Goal: Task Accomplishment & Management: Use online tool/utility

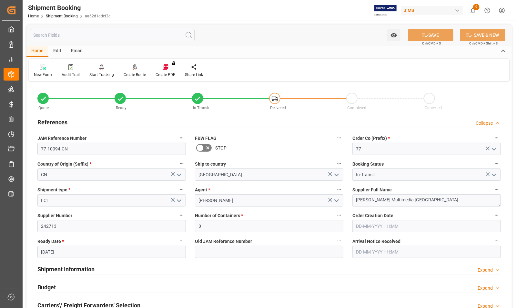
scroll to position [323, 0]
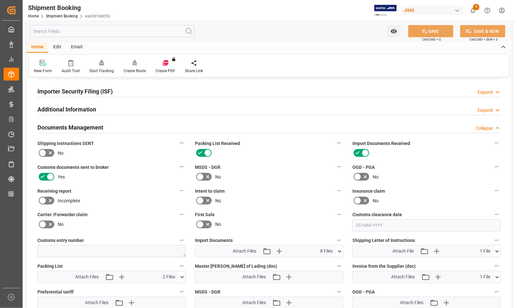
click at [266, 129] on div "Documents Management Collapse" at bounding box center [268, 127] width 463 height 12
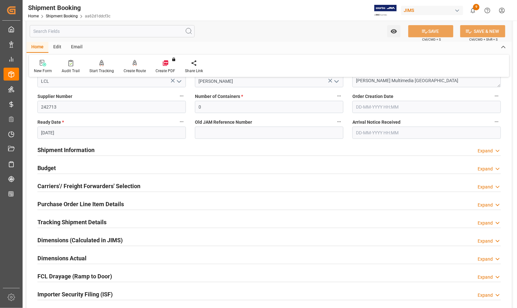
scroll to position [23, 0]
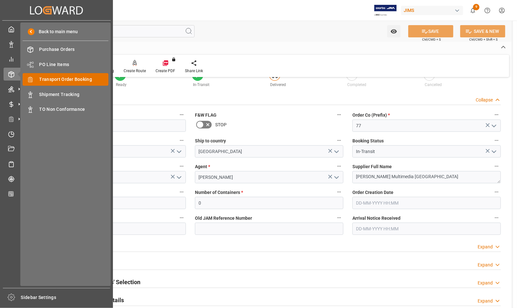
click at [50, 78] on span "Transport Order Booking" at bounding box center [73, 79] width 69 height 7
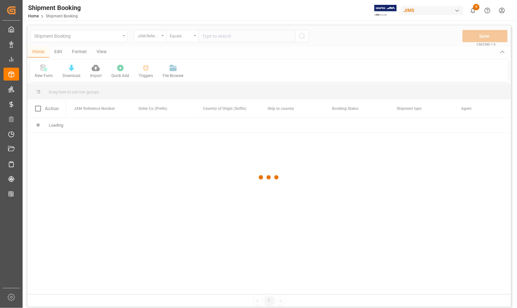
click at [223, 36] on div at bounding box center [268, 177] width 483 height 305
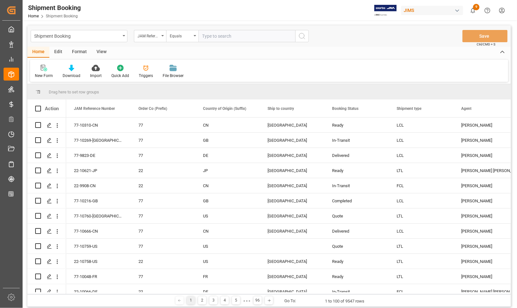
click at [223, 36] on input "text" at bounding box center [246, 36] width 97 height 12
click at [211, 35] on input "77-1391-CN" at bounding box center [246, 36] width 97 height 12
type input "77-10391-CN"
click at [301, 37] on icon "search button" at bounding box center [302, 36] width 8 height 8
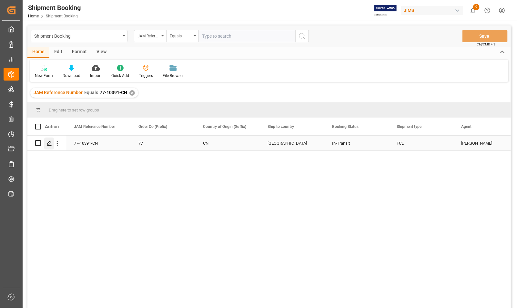
click at [49, 143] on polygon "Press SPACE to select this row." at bounding box center [48, 142] width 3 height 3
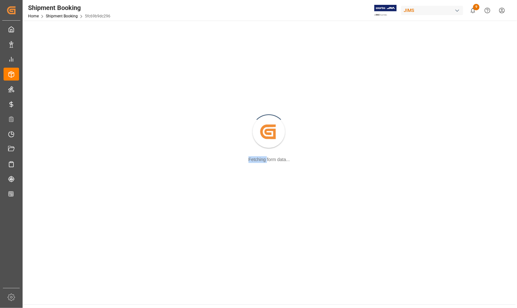
click at [49, 143] on div "Created by potrace 1.15, written by [PERSON_NAME] [DATE]-[DATE] Fetching form d…" at bounding box center [268, 133] width 485 height 216
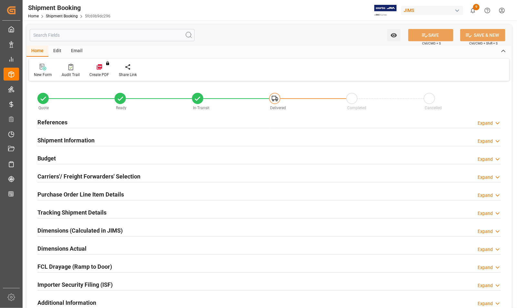
type input "0"
type input "4376.2169"
type input "37562.5"
click at [52, 157] on h2 "Budget" at bounding box center [46, 158] width 18 height 9
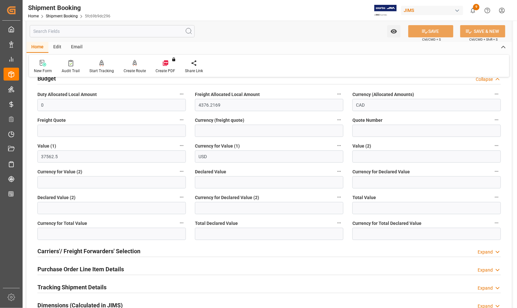
scroll to position [81, 0]
click at [66, 249] on h2 "Carriers'/ Freight Forwarders' Selection" at bounding box center [88, 251] width 103 height 9
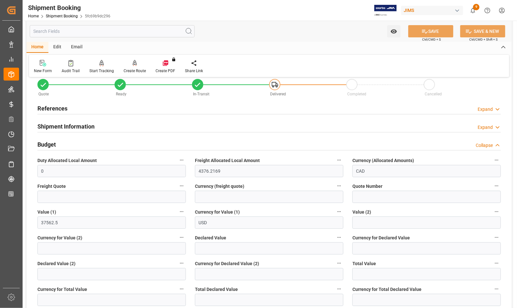
scroll to position [0, 0]
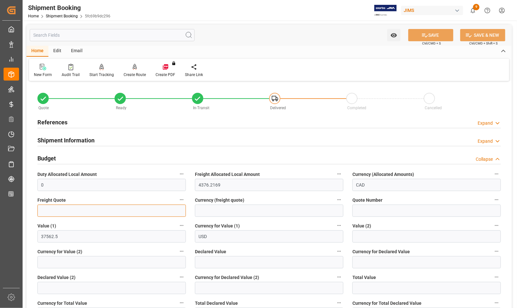
click at [50, 212] on input "text" at bounding box center [111, 211] width 148 height 12
type input "3500"
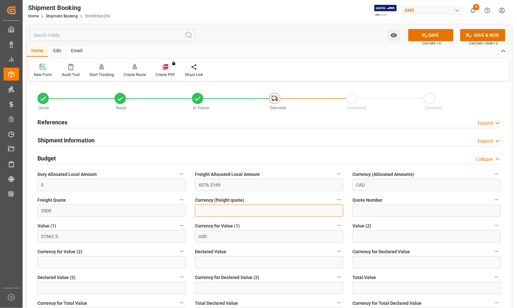
click at [213, 208] on input at bounding box center [269, 211] width 148 height 12
type input "USD"
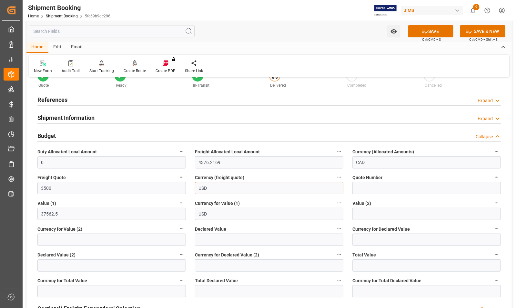
scroll to position [40, 0]
